Goal: Task Accomplishment & Management: Use online tool/utility

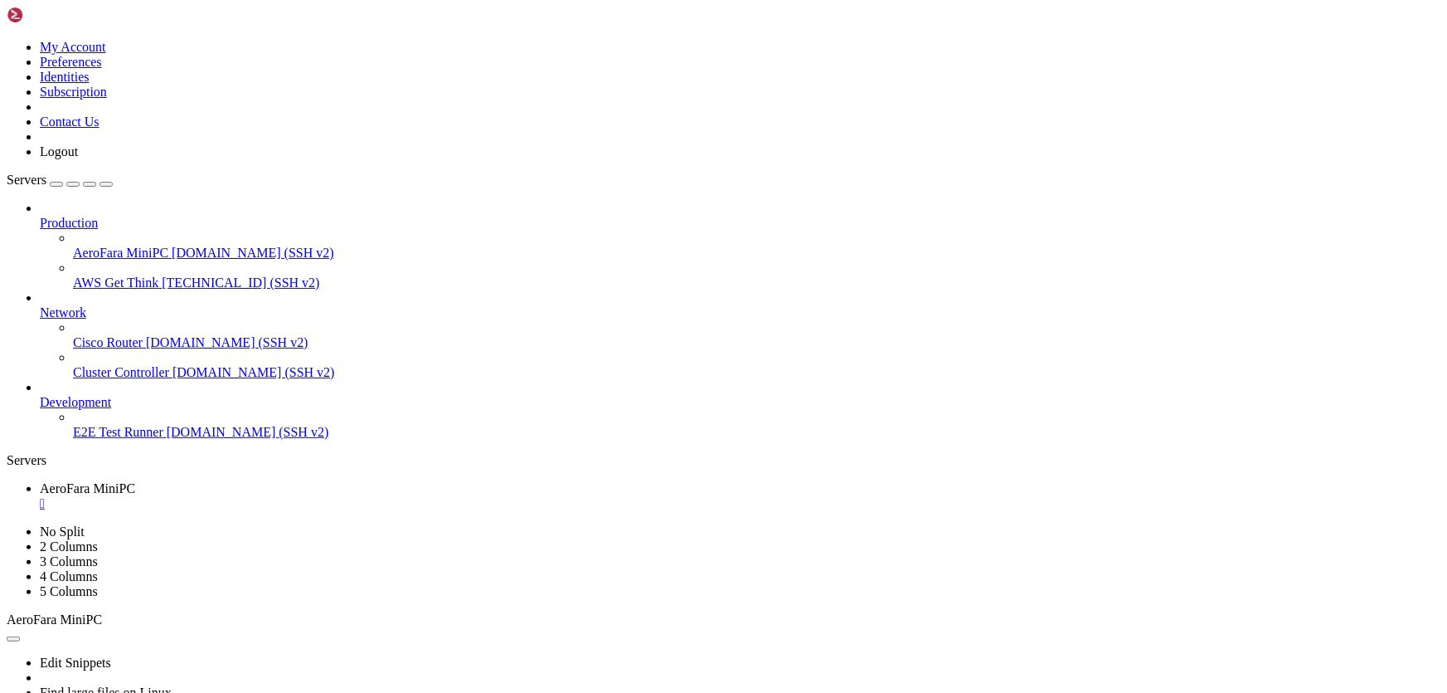
click at [106, 184] on icon "button" at bounding box center [106, 184] width 0 height 0
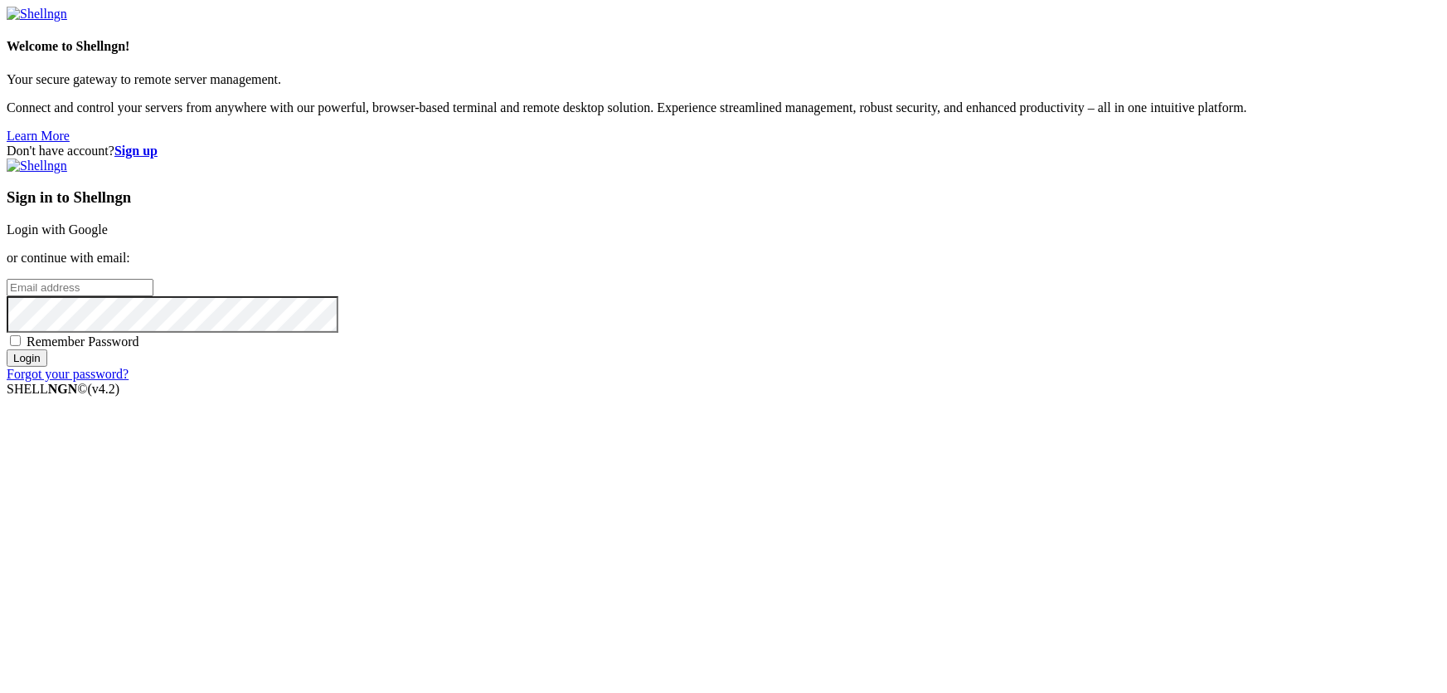
click at [108, 236] on link "Login with Google" at bounding box center [57, 229] width 101 height 14
